Goal: Use online tool/utility

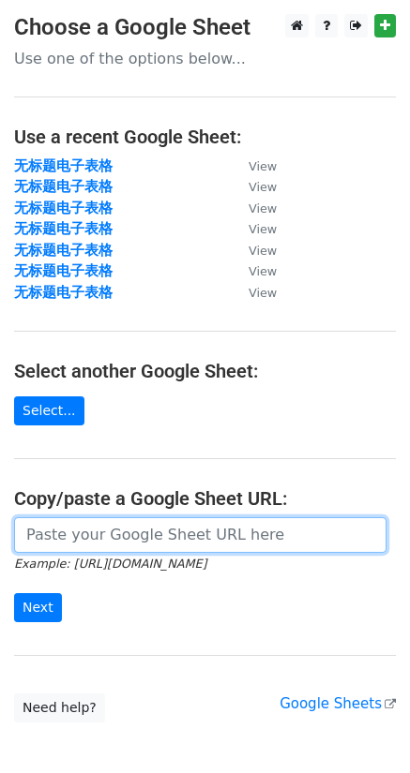
click at [167, 538] on input "url" at bounding box center [200, 535] width 372 height 36
paste input "https://docs.google.com/spreadsheets/d/1sKdc7B-BtL4wiT333AfK7O6rLucRoPMKkyn5kMj…"
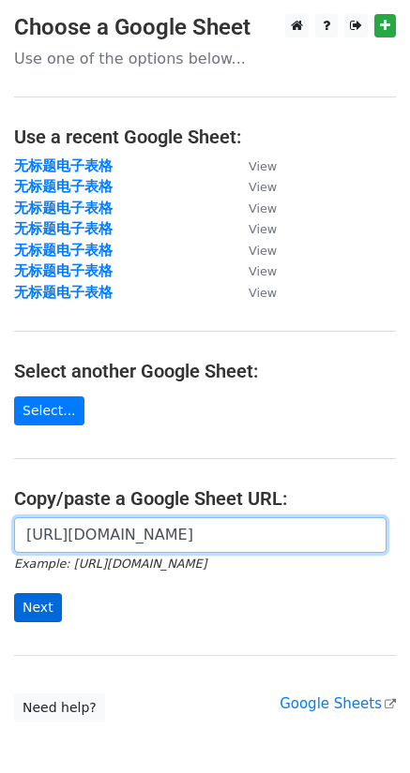
scroll to position [0, 467]
type input "https://docs.google.com/spreadsheets/d/1sKdc7B-BtL4wiT333AfK7O6rLucRoPMKkyn5kMj…"
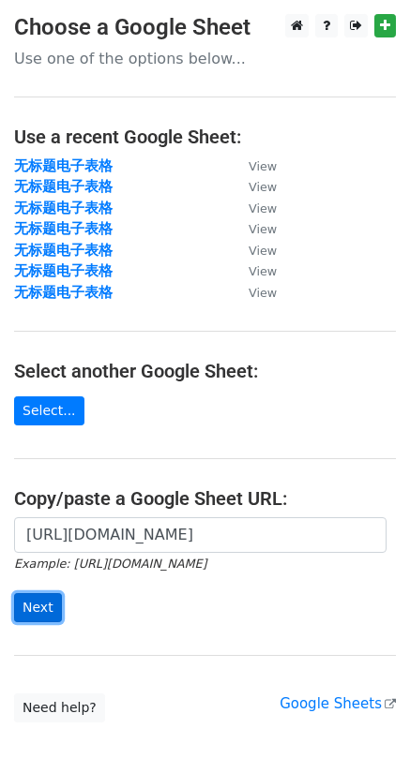
click at [37, 605] on input "Next" at bounding box center [38, 607] width 48 height 29
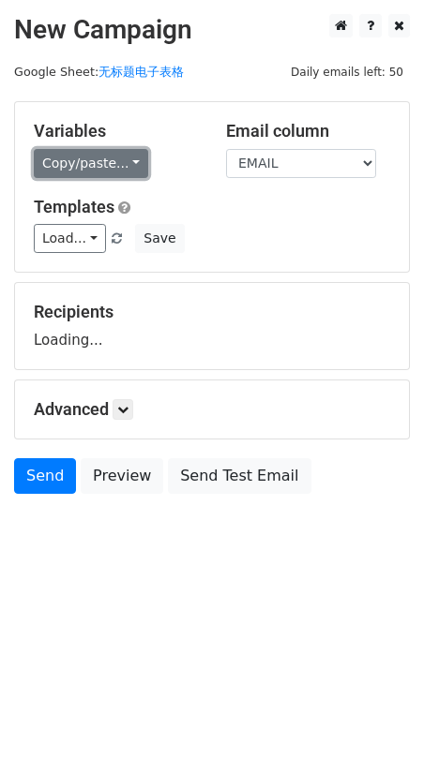
click at [91, 167] on link "Copy/paste..." at bounding box center [91, 163] width 114 height 29
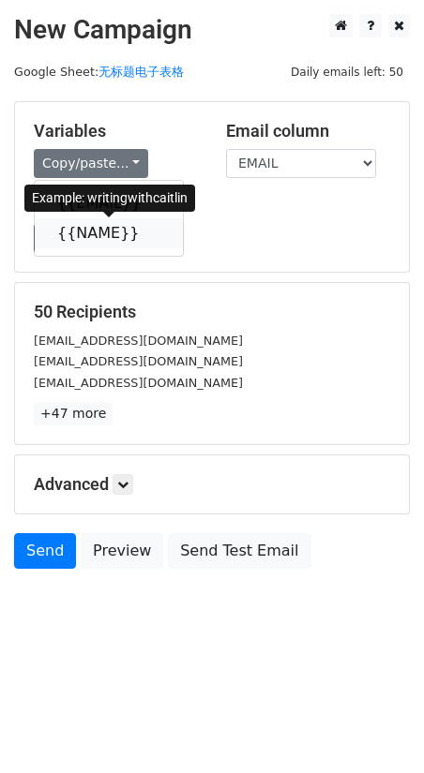
click at [89, 233] on link "{{NAME}}" at bounding box center [109, 233] width 148 height 30
